Goal: Use online tool/utility: Use online tool/utility

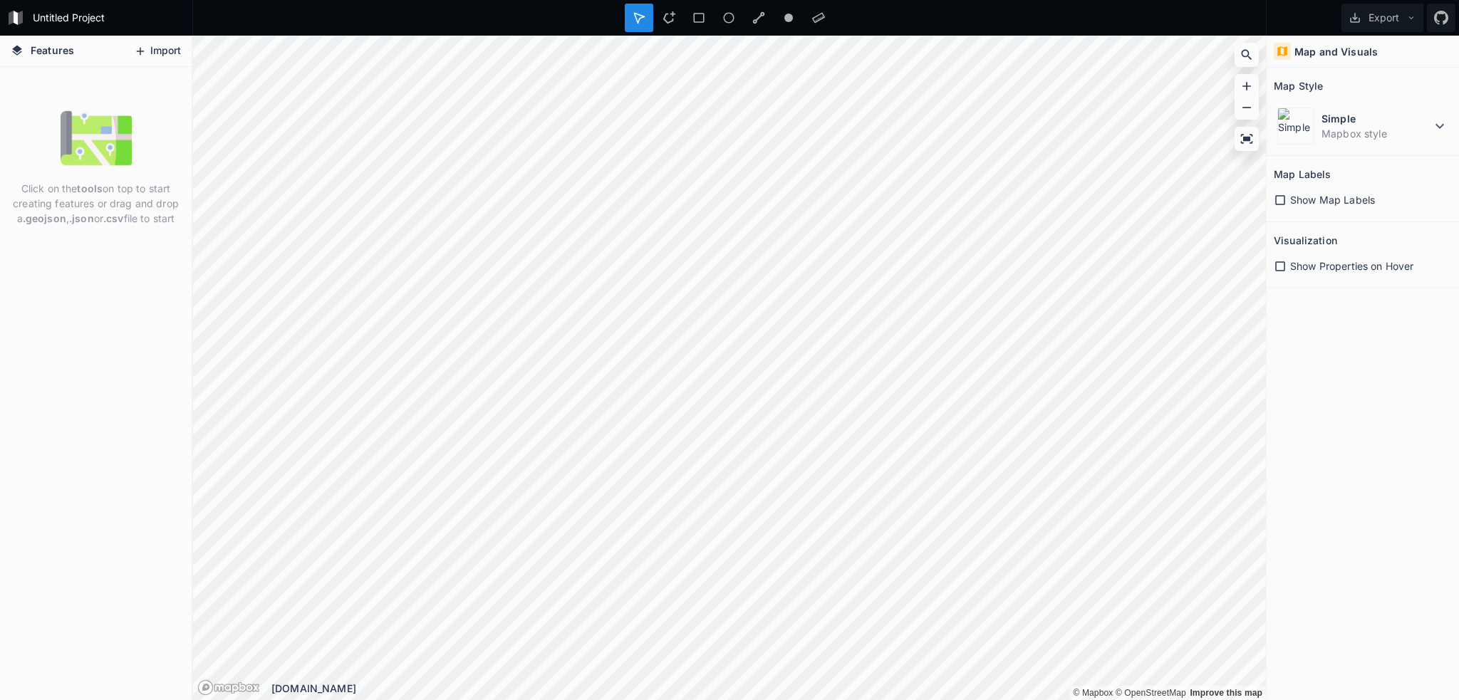
click at [155, 45] on button "Import" at bounding box center [157, 51] width 61 height 23
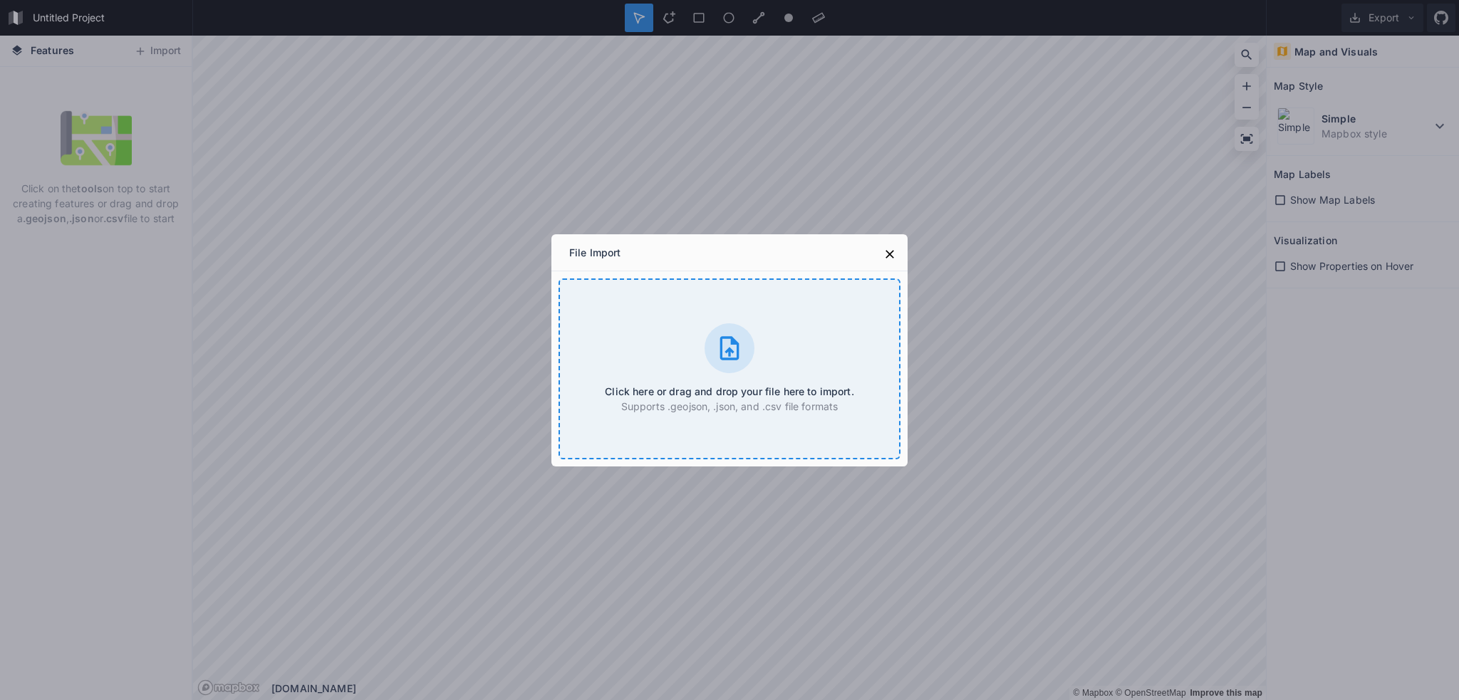
click at [727, 337] on icon at bounding box center [729, 348] width 19 height 24
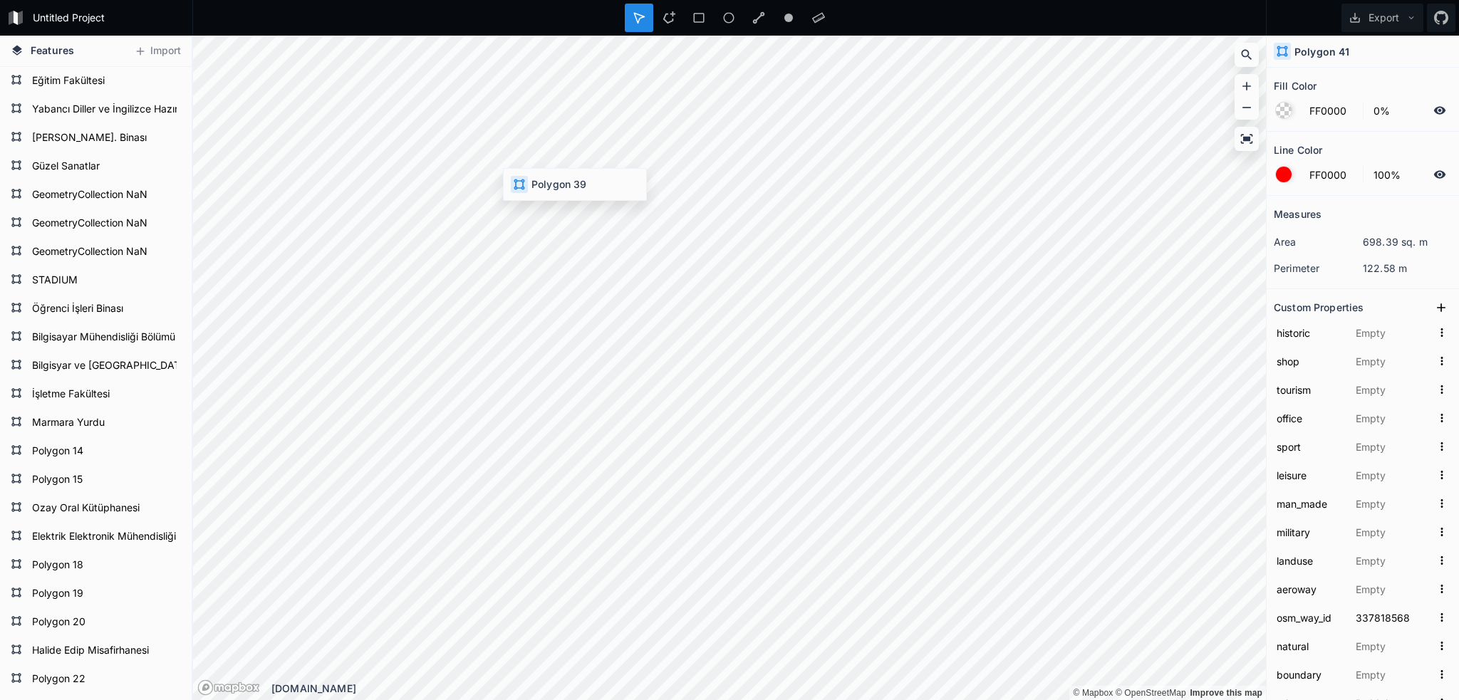
type input "337818566"
type input ""addr:housename"=&gt;"[PERSON_NAME] Yurdu","addr:unit"=&gt;"A""
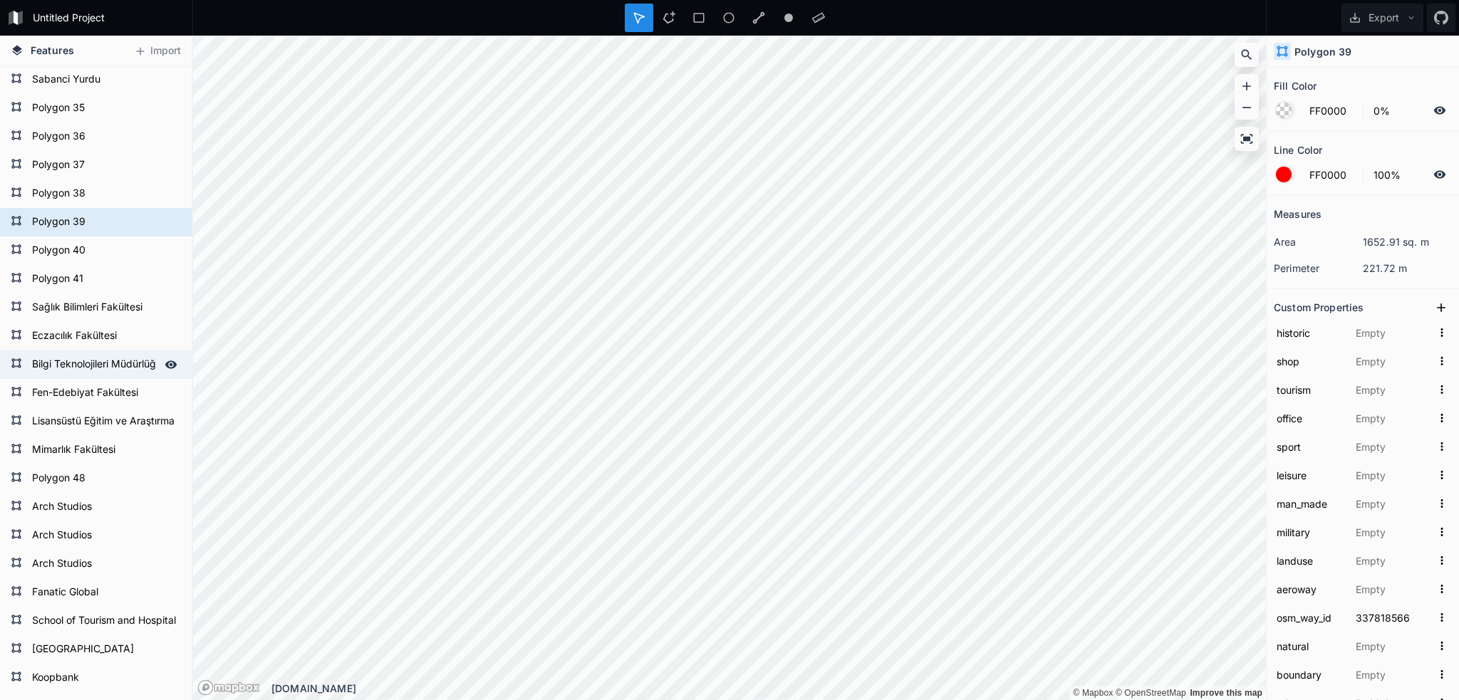
scroll to position [855, 0]
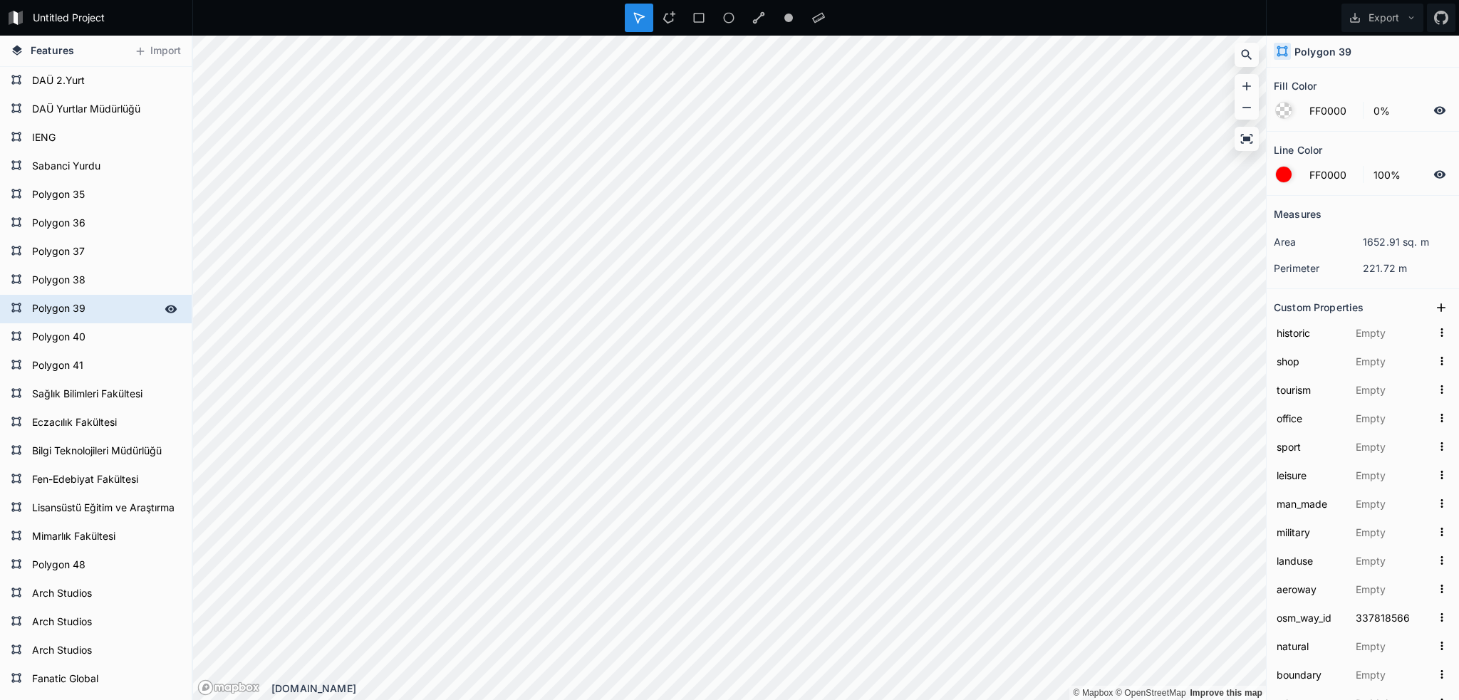
click at [165, 308] on icon at bounding box center [171, 309] width 12 height 8
click at [165, 308] on icon at bounding box center [170, 309] width 11 height 10
click at [165, 306] on icon at bounding box center [171, 309] width 12 height 8
click at [165, 306] on icon at bounding box center [170, 309] width 11 height 10
click at [87, 308] on form "Polygon 39" at bounding box center [94, 308] width 133 height 21
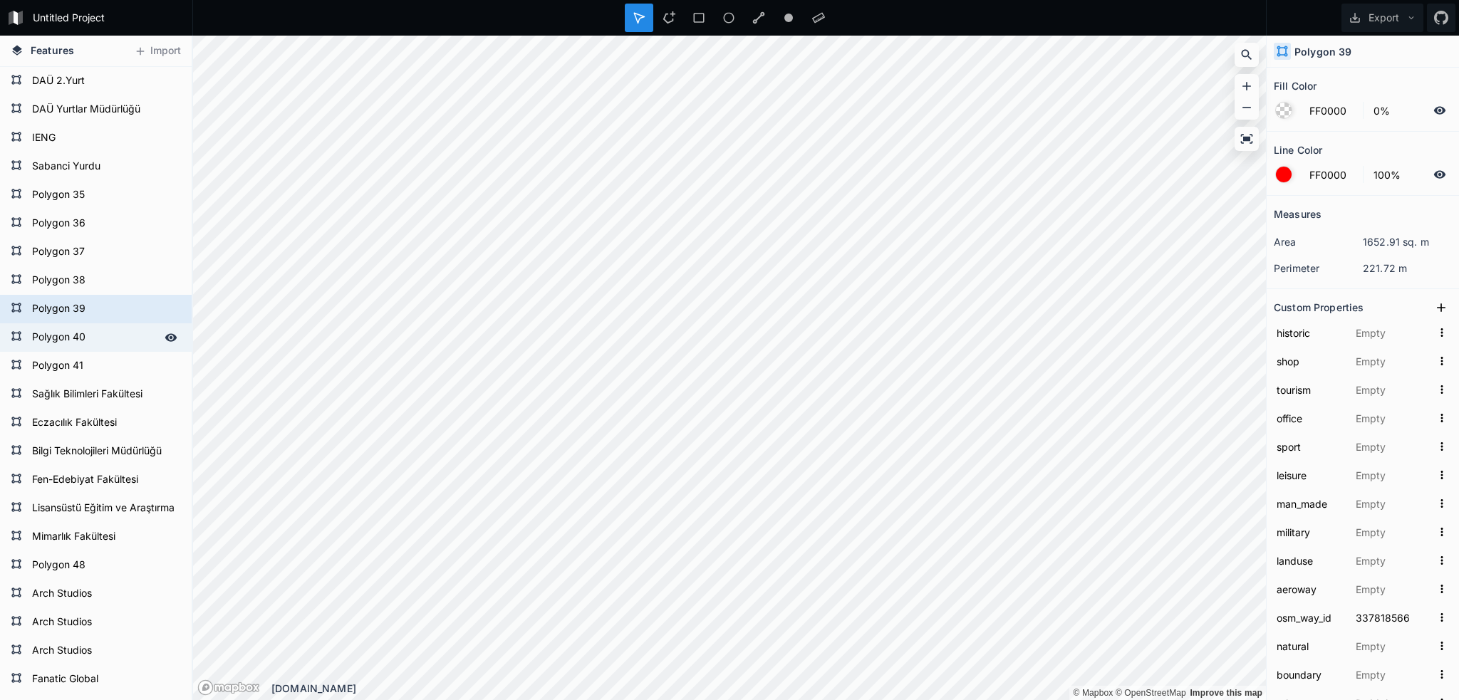
click at [74, 338] on form "Polygon 40" at bounding box center [94, 337] width 133 height 21
click at [44, 361] on form "Polygon 41" at bounding box center [94, 365] width 133 height 21
type input "337818568"
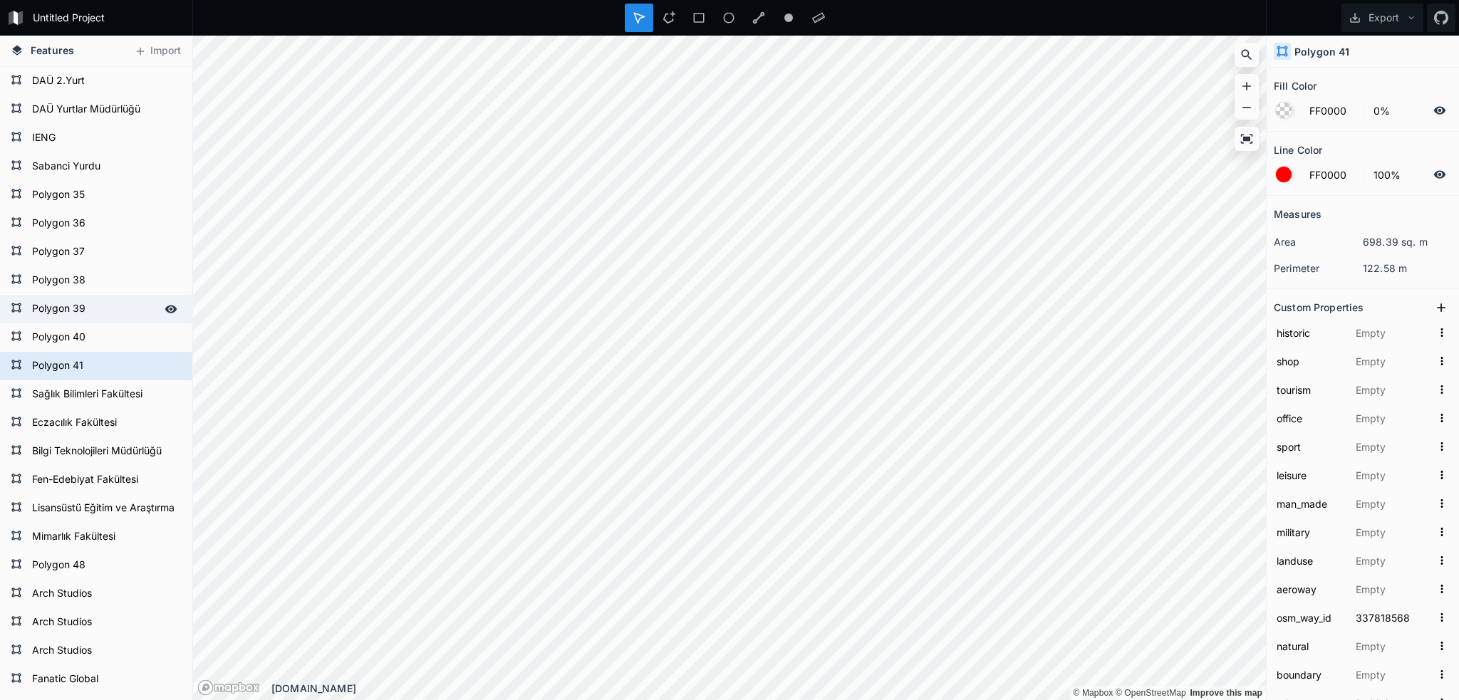
click at [74, 302] on form "Polygon 39" at bounding box center [94, 308] width 133 height 21
click at [1409, 21] on icon at bounding box center [1411, 18] width 10 height 10
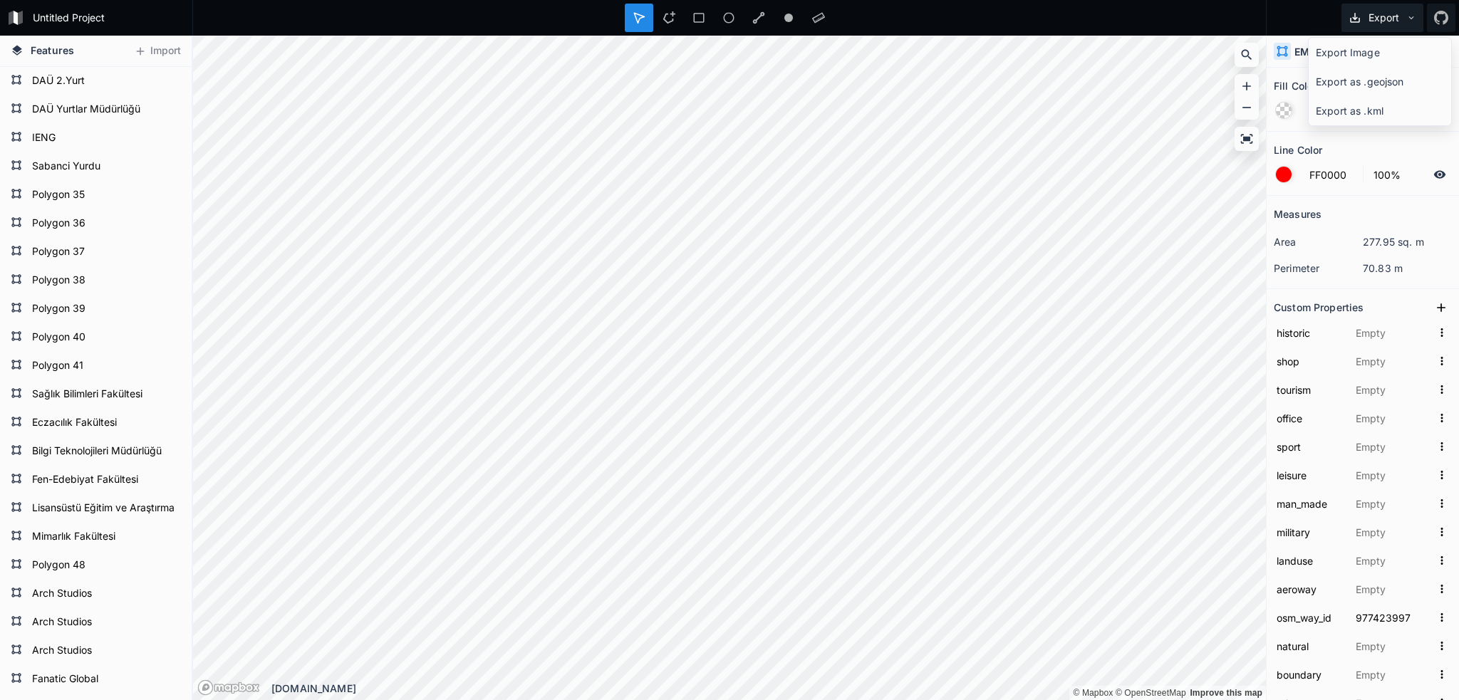
click at [1409, 21] on icon at bounding box center [1411, 18] width 10 height 10
click at [1226, 22] on div at bounding box center [729, 18] width 1074 height 36
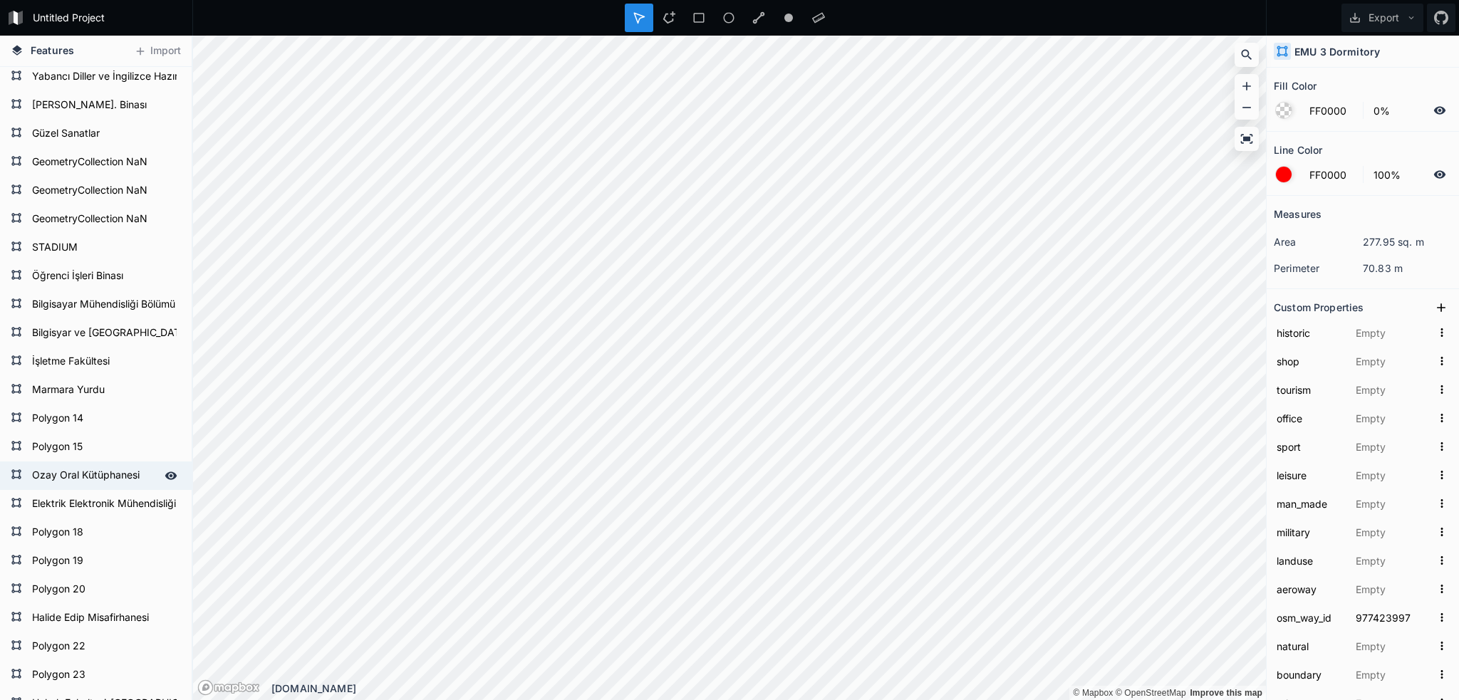
scroll to position [0, 0]
